Goal: Answer question/provide support: Share knowledge or assist other users

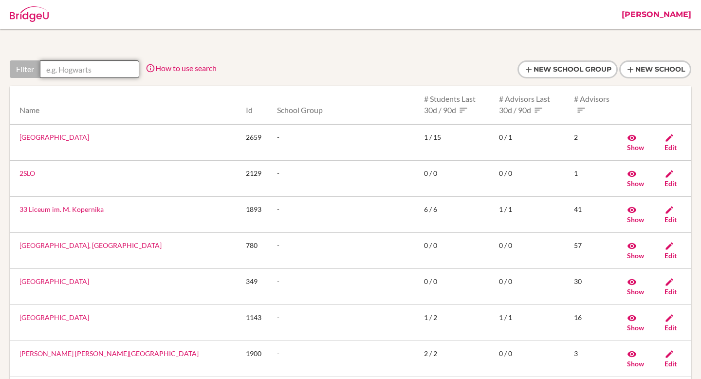
click at [107, 73] on input "text" at bounding box center [89, 69] width 99 height 18
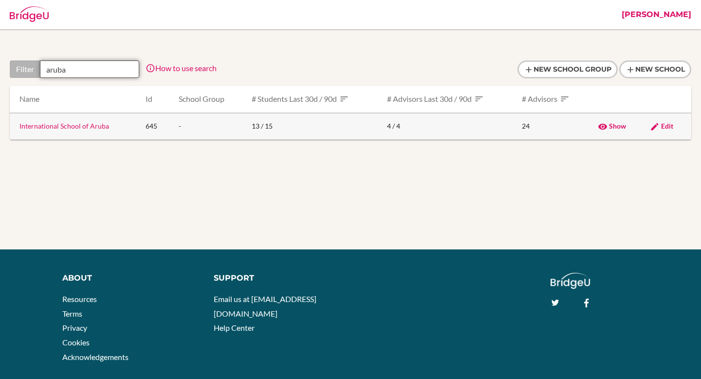
type input "aruba"
click at [89, 128] on link "International School of Aruba" at bounding box center [64, 126] width 90 height 8
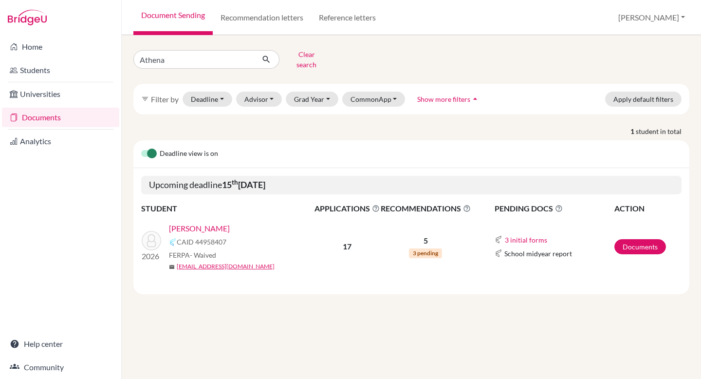
click at [206, 223] on link "Varde, Athena" at bounding box center [199, 229] width 61 height 12
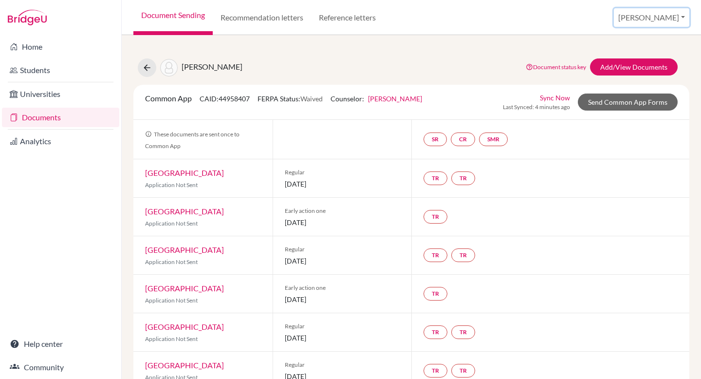
click at [652, 20] on button "[PERSON_NAME]" at bounding box center [651, 17] width 75 height 19
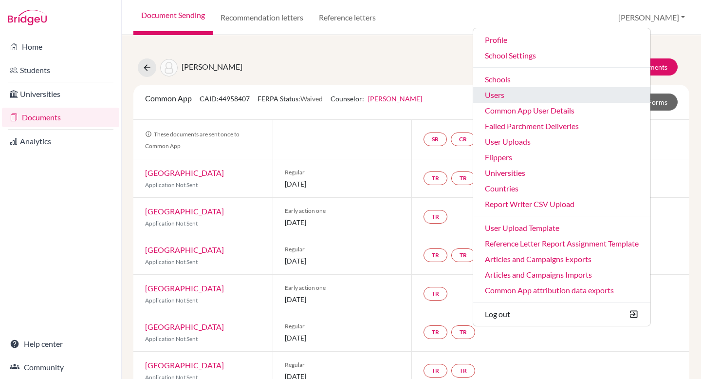
click at [574, 93] on link "Users" at bounding box center [561, 95] width 177 height 16
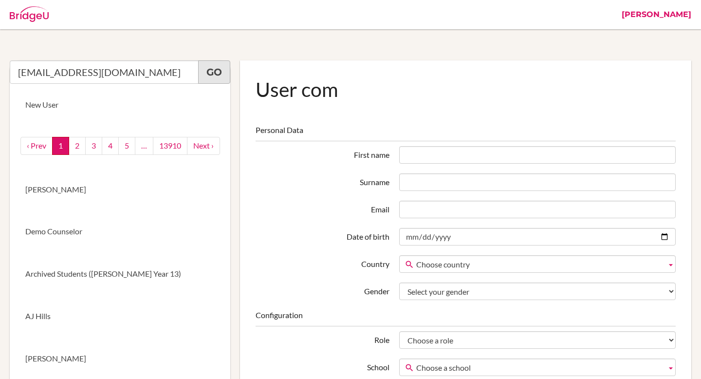
click at [217, 62] on link "Go" at bounding box center [214, 71] width 32 height 23
click at [221, 73] on link "Go" at bounding box center [214, 71] width 32 height 23
click at [142, 82] on input "doris121306@163.com" at bounding box center [104, 71] width 189 height 23
click at [217, 72] on link "Go" at bounding box center [214, 71] width 32 height 23
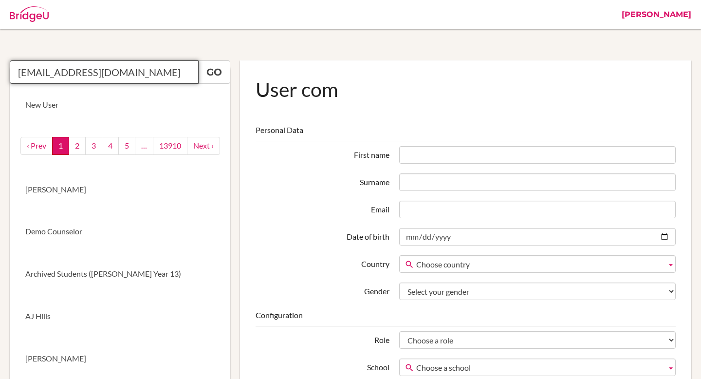
click at [130, 76] on input "doris121306@163.com" at bounding box center [104, 71] width 189 height 23
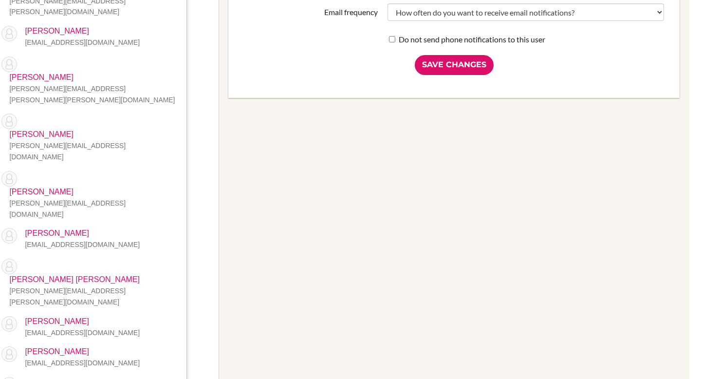
scroll to position [517, 12]
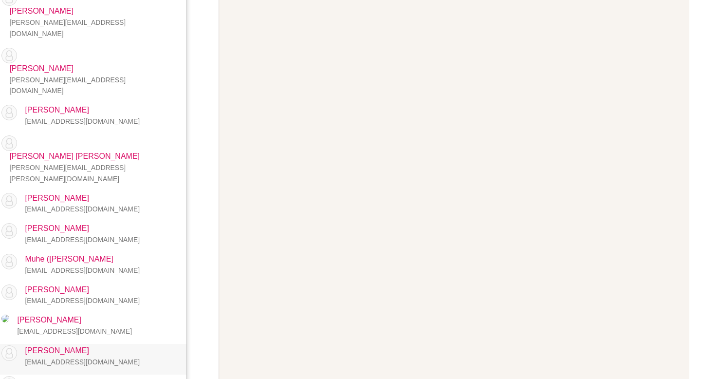
type input "doris"
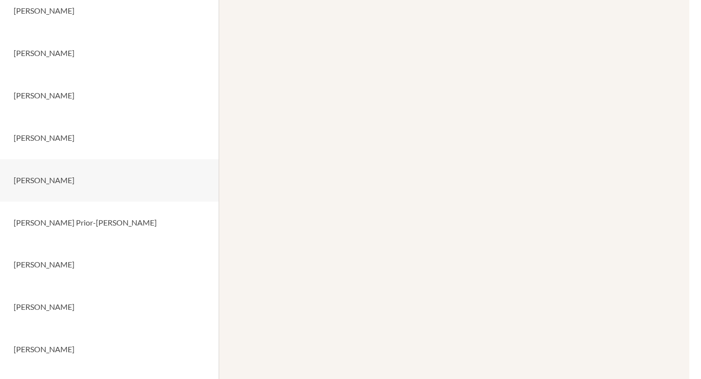
scroll to position [0, 12]
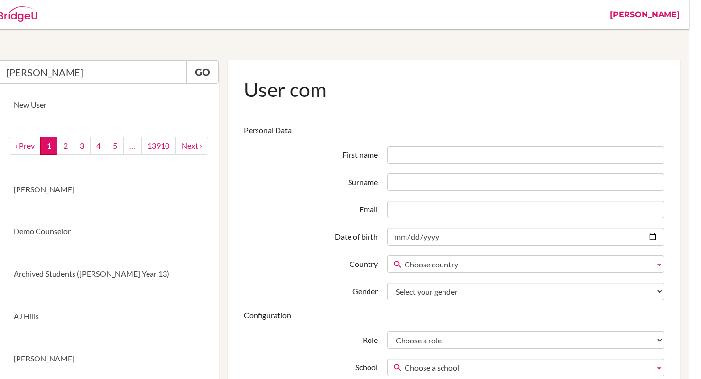
click at [669, 16] on link "[PERSON_NAME]" at bounding box center [644, 14] width 79 height 29
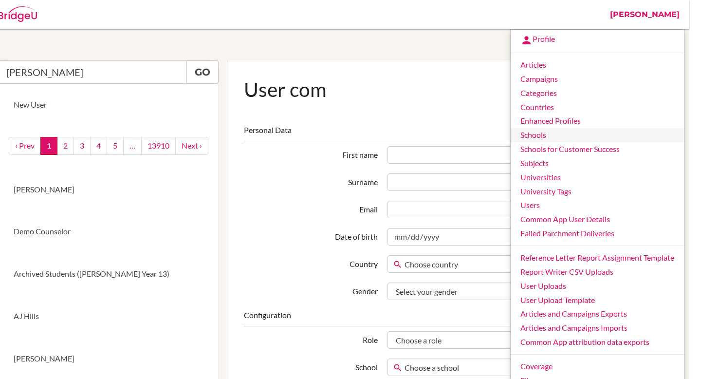
click at [550, 141] on link "Schools" at bounding box center [597, 135] width 173 height 14
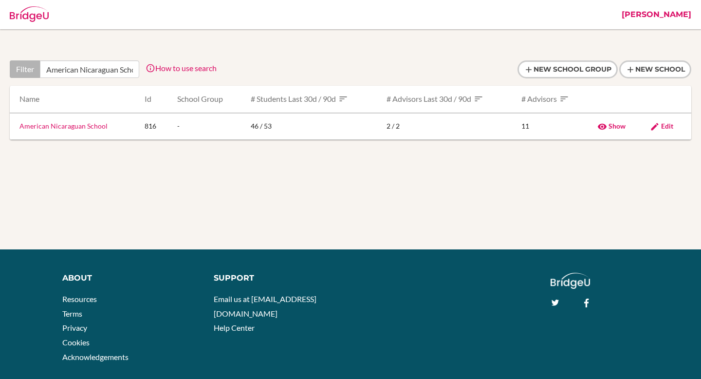
scroll to position [0, 15]
type input "American Nicaraguan School"
click at [47, 129] on link "American Nicaraguan School" at bounding box center [63, 126] width 88 height 8
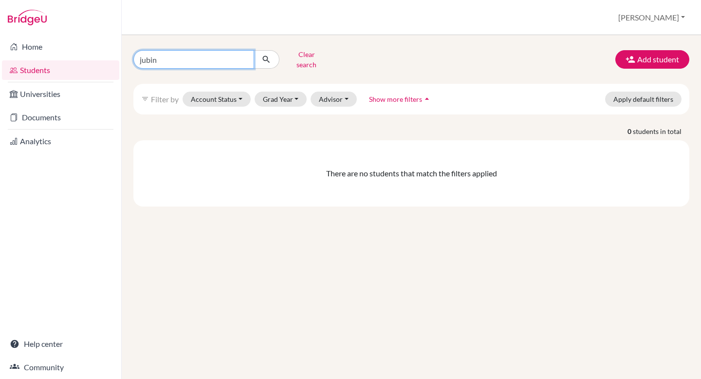
click at [197, 57] on input "jubin" at bounding box center [193, 59] width 121 height 19
type input "miche"
click at [270, 64] on button "submit" at bounding box center [267, 59] width 26 height 19
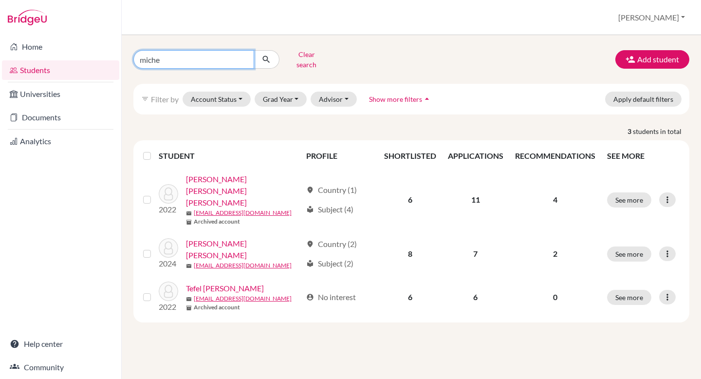
click at [199, 57] on input "miche" at bounding box center [193, 59] width 121 height 19
type input "[PERSON_NAME]"
click button "submit" at bounding box center [267, 59] width 26 height 19
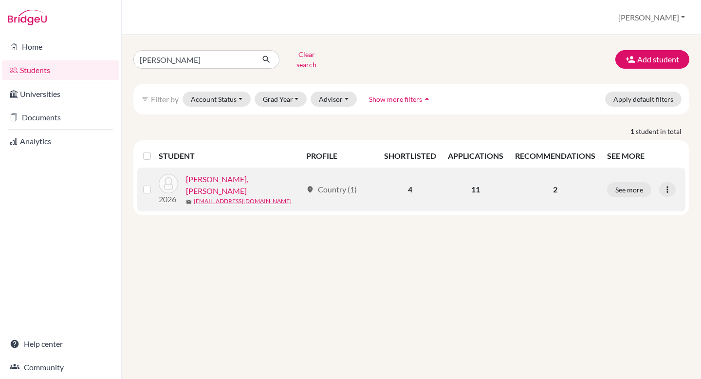
click at [274, 179] on link "Zavala Cross, Miguel Ernesto" at bounding box center [244, 184] width 116 height 23
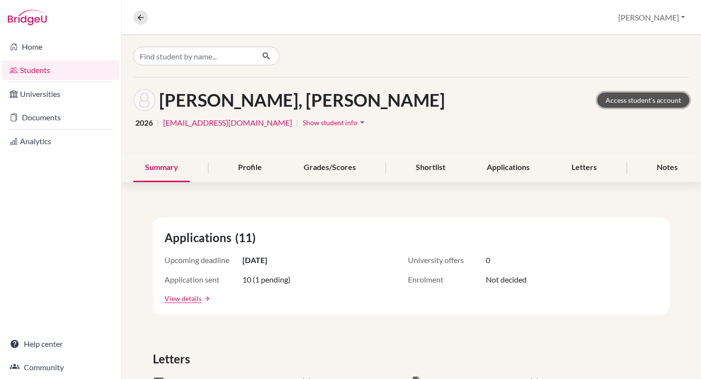
click at [635, 96] on link "Access student's account" at bounding box center [643, 100] width 92 height 15
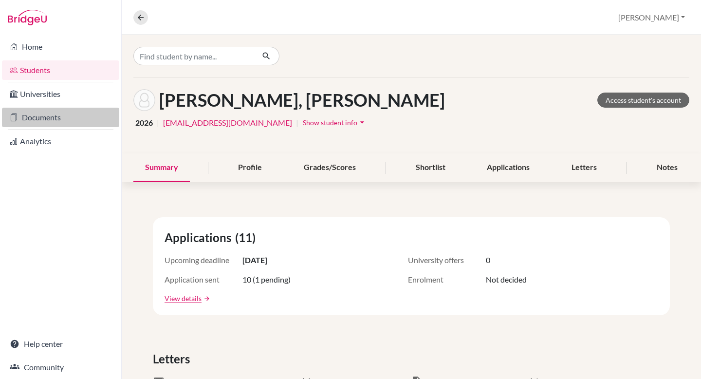
click at [34, 113] on link "Documents" at bounding box center [60, 117] width 117 height 19
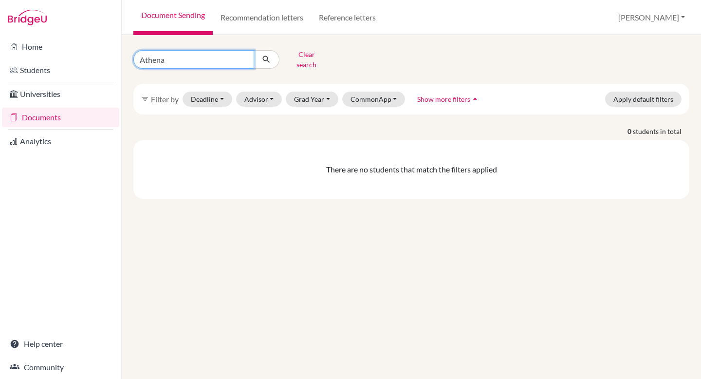
click at [222, 55] on input "Athena" at bounding box center [193, 59] width 121 height 19
type input "zavala"
click button "submit" at bounding box center [267, 59] width 26 height 19
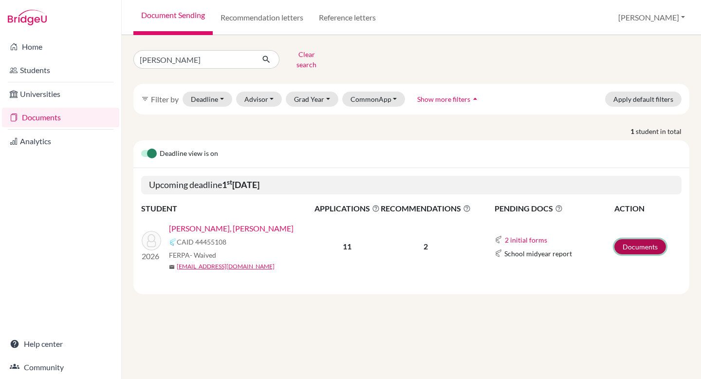
click at [635, 242] on link "Documents" at bounding box center [641, 246] width 52 height 15
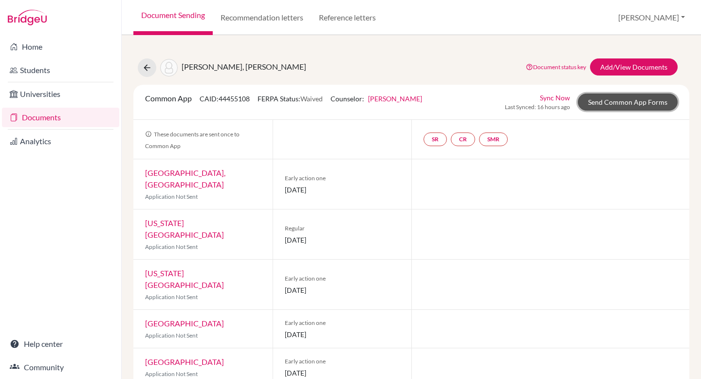
click at [629, 103] on link "Send Common App Forms" at bounding box center [628, 101] width 100 height 17
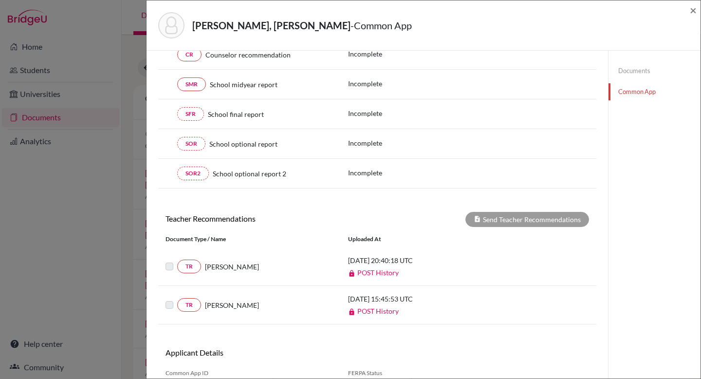
scroll to position [223, 0]
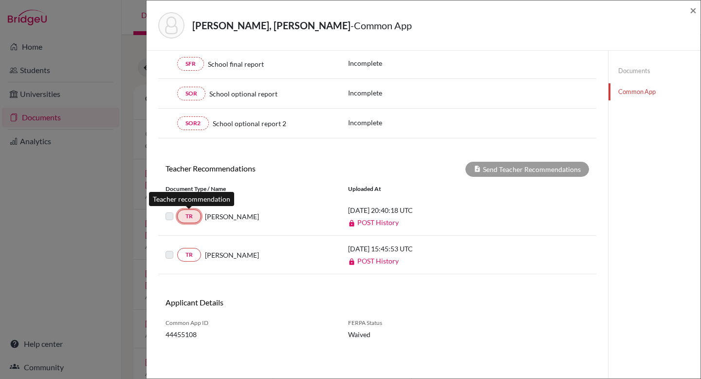
click at [191, 217] on link "TR" at bounding box center [189, 216] width 24 height 14
click at [373, 224] on link "POST History" at bounding box center [373, 222] width 51 height 8
click at [253, 304] on h6 "Applicant Details" at bounding box center [268, 302] width 205 height 9
click at [692, 6] on span "×" at bounding box center [693, 10] width 7 height 14
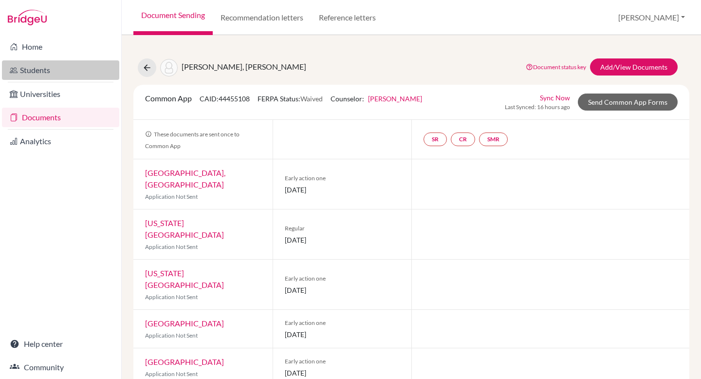
click at [52, 75] on link "Students" at bounding box center [60, 69] width 117 height 19
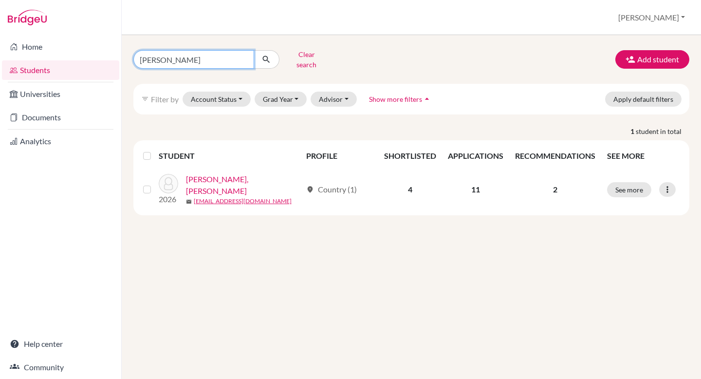
click at [182, 58] on input "[PERSON_NAME]" at bounding box center [193, 59] width 121 height 19
paste input "[EMAIL_ADDRESS][DOMAIN_NAME][PERSON_NAME]"
type input "[EMAIL_ADDRESS][DOMAIN_NAME][PERSON_NAME]"
click at [271, 58] on button "submit" at bounding box center [267, 59] width 26 height 19
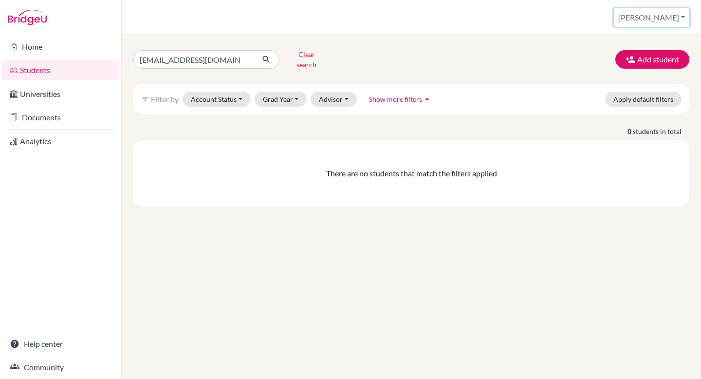
click at [674, 19] on button "[PERSON_NAME]" at bounding box center [651, 17] width 75 height 19
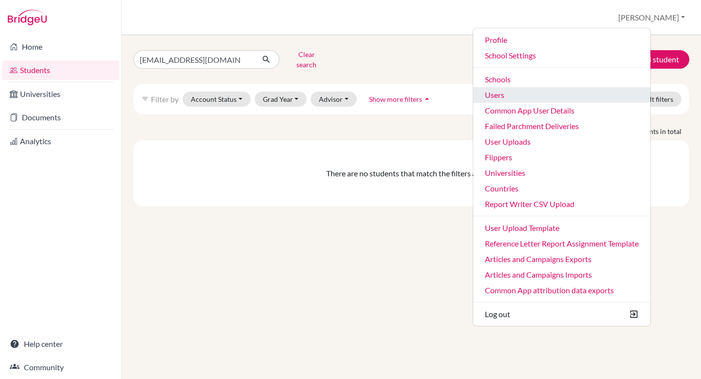
click at [569, 98] on link "Users" at bounding box center [561, 95] width 177 height 16
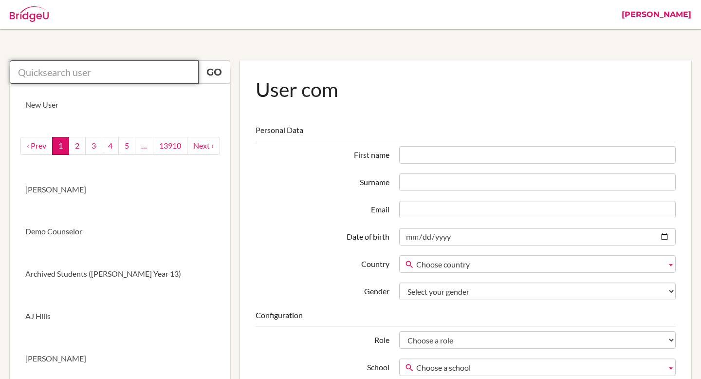
click at [101, 73] on input "text" at bounding box center [104, 71] width 189 height 23
paste input "[EMAIL_ADDRESS][DOMAIN_NAME][PERSON_NAME]"
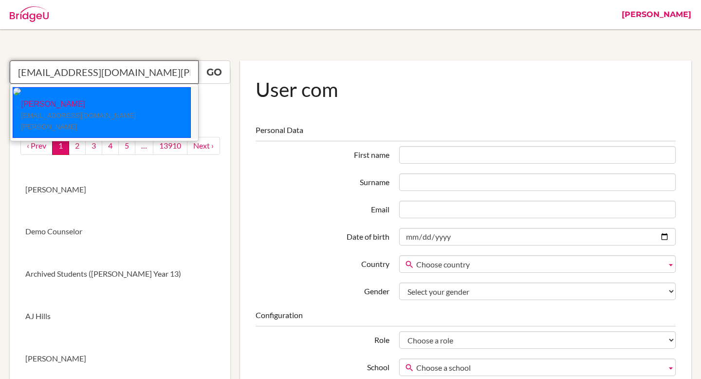
click at [142, 108] on li "[PERSON_NAME] [EMAIL_ADDRESS][DOMAIN_NAME][PERSON_NAME]" at bounding box center [104, 112] width 188 height 53
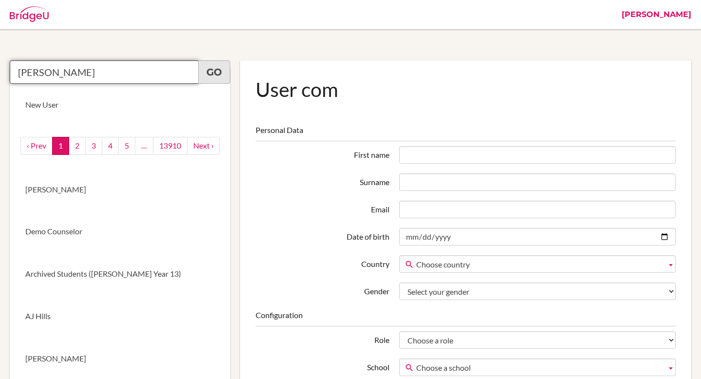
type input "[PERSON_NAME]"
click at [218, 74] on link "Go" at bounding box center [214, 71] width 32 height 23
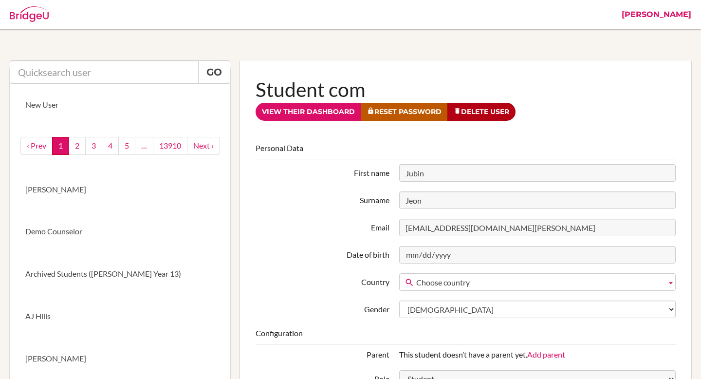
click at [672, 18] on link "[PERSON_NAME]" at bounding box center [656, 14] width 79 height 29
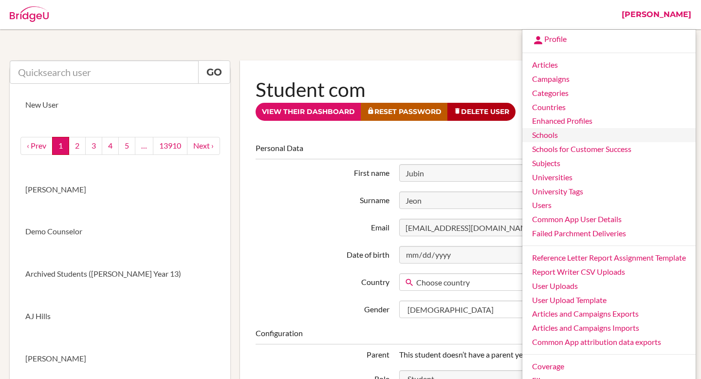
click at [577, 132] on link "Schools" at bounding box center [608, 135] width 173 height 14
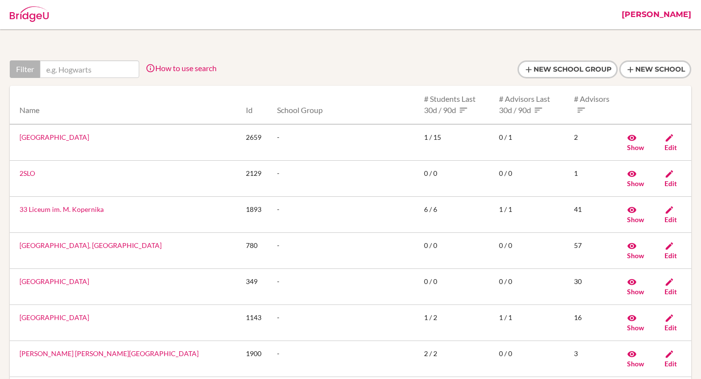
click at [661, 15] on link "[PERSON_NAME]" at bounding box center [656, 14] width 79 height 29
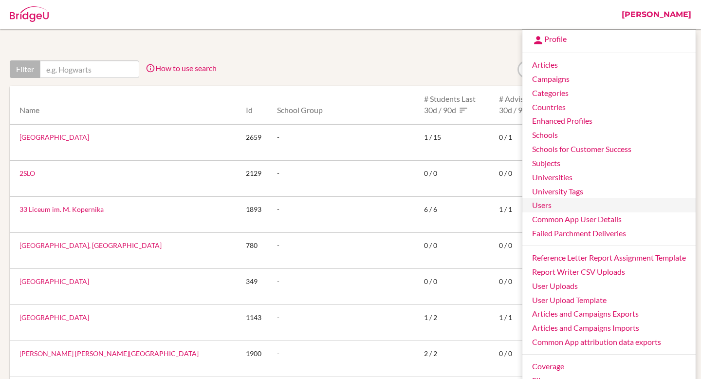
click at [574, 208] on link "Users" at bounding box center [608, 205] width 173 height 14
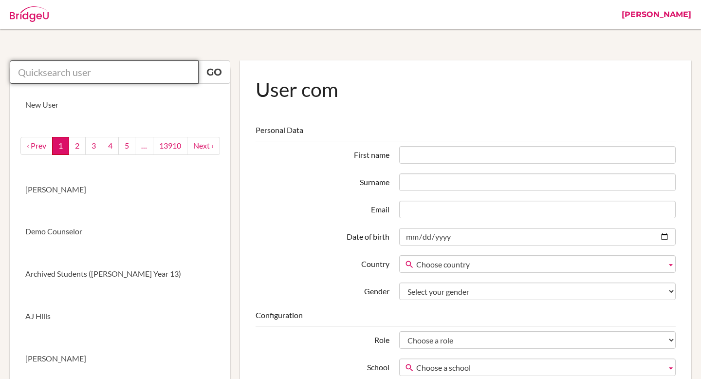
click at [128, 69] on input "text" at bounding box center [104, 71] width 189 height 23
paste input "[EMAIL_ADDRESS][DOMAIN_NAME][PERSON_NAME]"
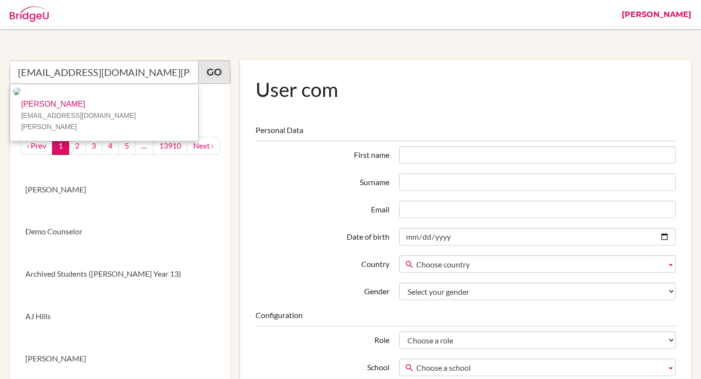
click at [216, 72] on link "Go" at bounding box center [214, 71] width 32 height 23
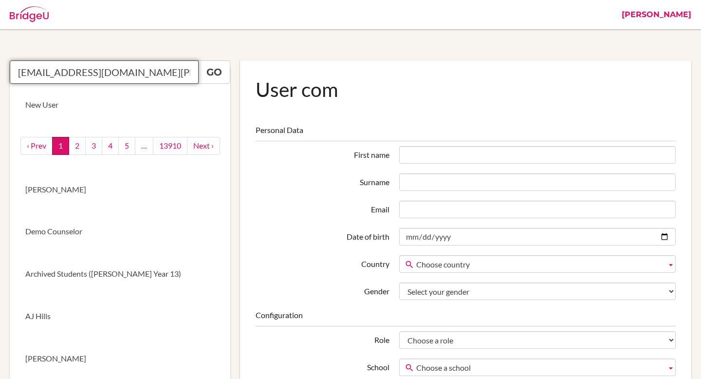
click at [124, 71] on input "[EMAIL_ADDRESS][DOMAIN_NAME][PERSON_NAME]" at bounding box center [104, 71] width 189 height 23
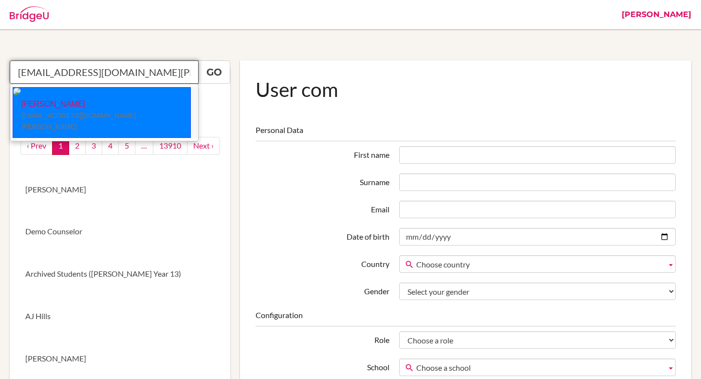
click at [101, 93] on li "Jubin Jeon jjeon@student.tisa.az" at bounding box center [104, 112] width 188 height 53
type input "Jubin Jeon"
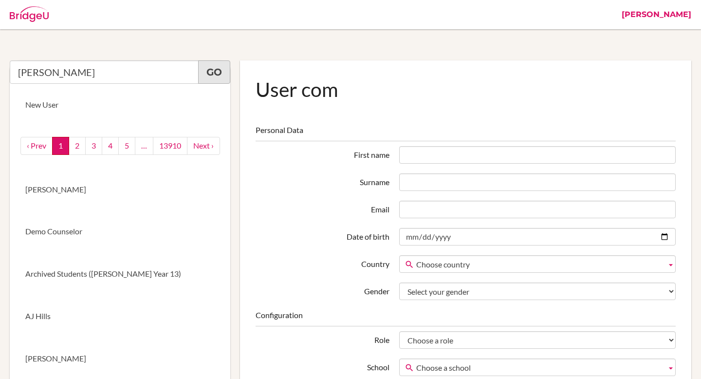
click at [224, 77] on link "Go" at bounding box center [214, 71] width 32 height 23
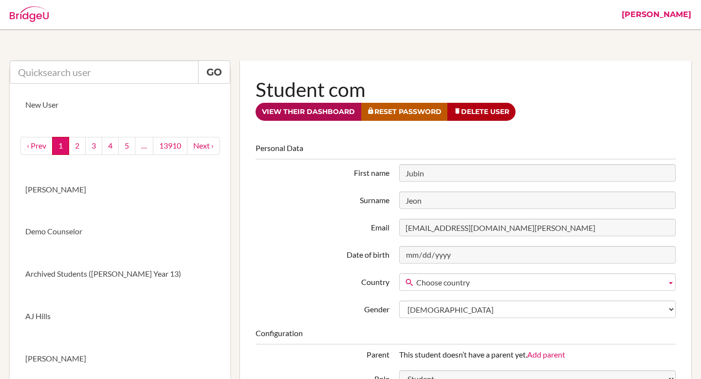
click at [319, 115] on link "View their dashboard" at bounding box center [309, 112] width 106 height 18
